Goal: Check status

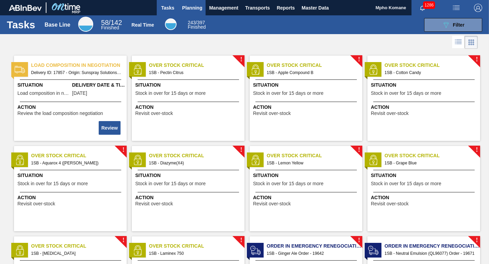
click at [189, 11] on span "Planning" at bounding box center [192, 8] width 20 height 8
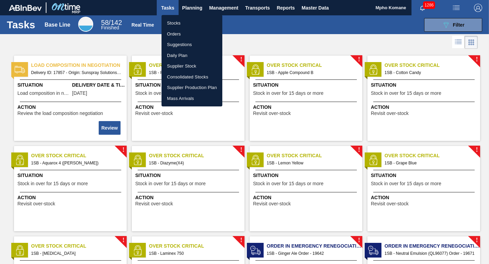
click at [182, 34] on li "Orders" at bounding box center [192, 34] width 61 height 11
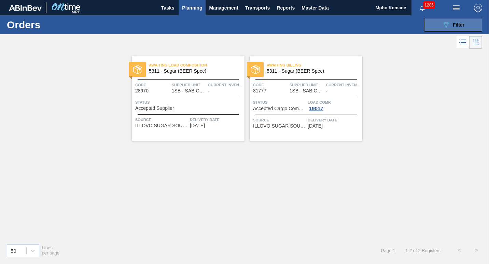
click at [436, 28] on button "089F7B8B-B2A5-4AFE-B5C0-19BA573D28AC Filter" at bounding box center [453, 25] width 58 height 14
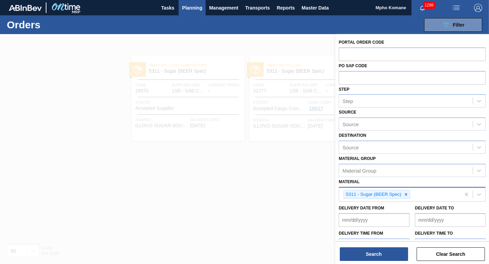
click at [415, 196] on div "5311 - Sugar (BEER Spec)" at bounding box center [399, 195] width 121 height 14
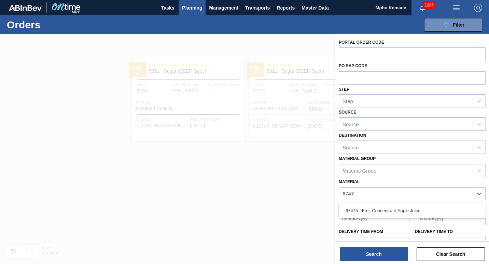
type input "67475"
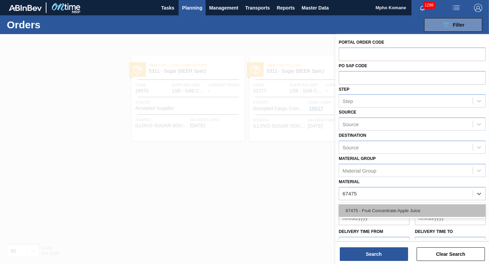
click at [393, 214] on div "67475 - Fruit Concentrate:Apple Juice" at bounding box center [412, 211] width 147 height 13
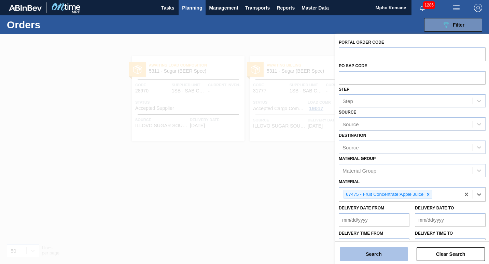
click at [371, 254] on button "Search" at bounding box center [374, 255] width 68 height 14
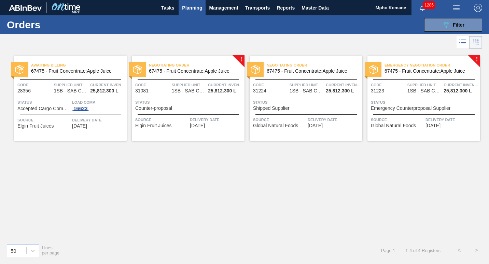
click at [81, 106] on div "16623" at bounding box center [80, 108] width 17 height 5
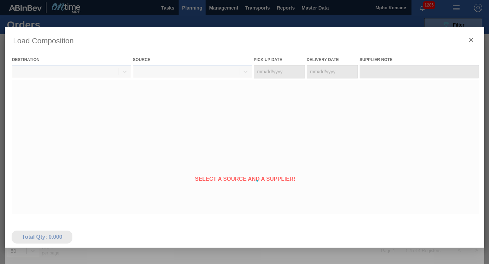
type Date "[DATE]"
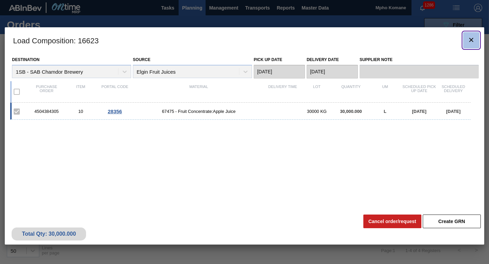
click at [473, 38] on icon "botão de ícone" at bounding box center [471, 40] width 8 height 8
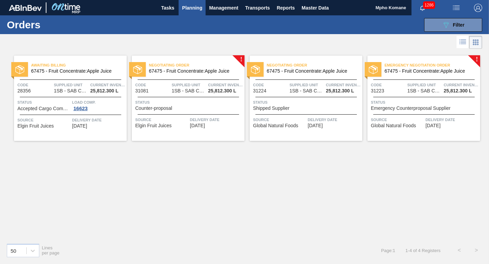
click at [190, 102] on span "Status" at bounding box center [189, 102] width 108 height 7
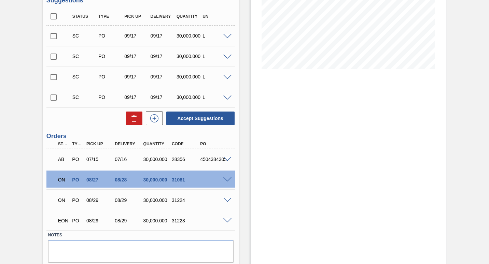
scroll to position [153, 0]
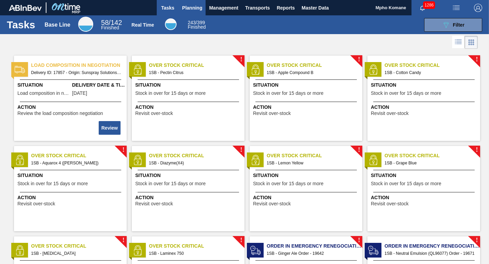
click at [188, 7] on span "Planning" at bounding box center [192, 8] width 20 height 8
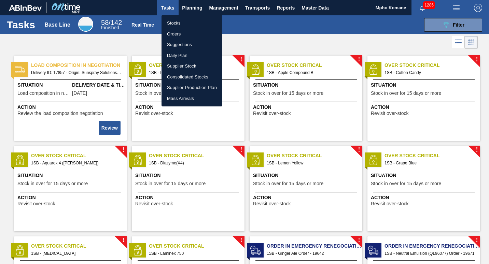
click at [179, 33] on li "Orders" at bounding box center [192, 34] width 61 height 11
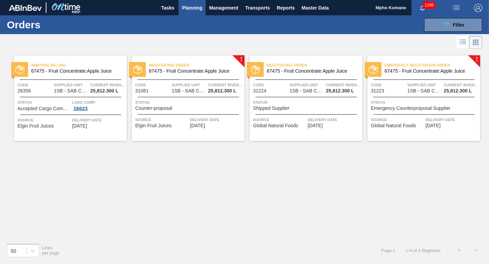
click at [196, 8] on span "Planning" at bounding box center [192, 8] width 20 height 8
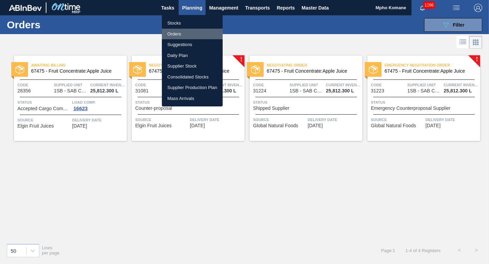
click at [175, 34] on li "Orders" at bounding box center [192, 34] width 61 height 11
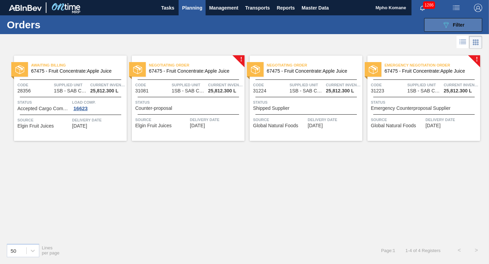
click at [452, 27] on div "089F7B8B-B2A5-4AFE-B5C0-19BA573D28AC Filter" at bounding box center [453, 25] width 23 height 8
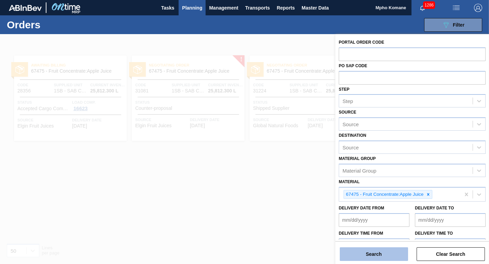
click at [357, 250] on button "Search" at bounding box center [374, 255] width 68 height 14
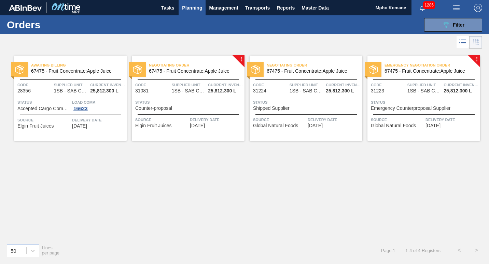
click at [82, 100] on span "Load Comp." at bounding box center [98, 102] width 53 height 7
click at [57, 104] on span "Status" at bounding box center [43, 102] width 53 height 7
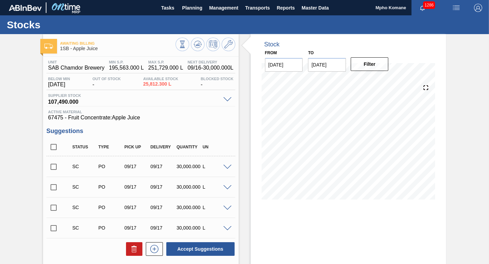
scroll to position [68, 0]
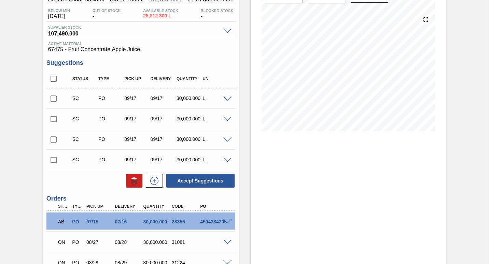
click at [56, 98] on input "checkbox" at bounding box center [53, 99] width 14 height 14
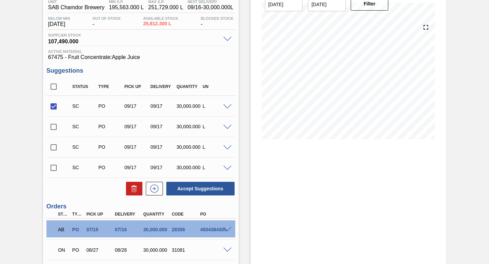
scroll to position [102, 0]
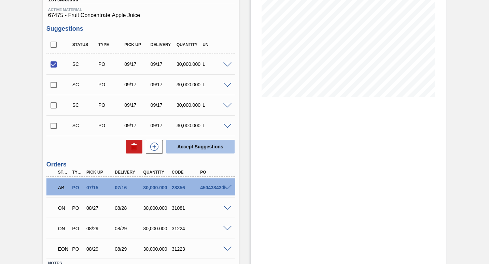
click at [200, 149] on button "Accept Suggestions" at bounding box center [200, 147] width 68 height 14
checkbox input "false"
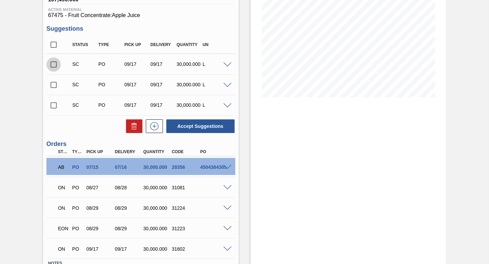
click at [52, 66] on input "checkbox" at bounding box center [53, 64] width 14 height 14
click at [183, 124] on button "Accept Suggestions" at bounding box center [200, 127] width 68 height 14
checkbox input "false"
